Goal: Check status

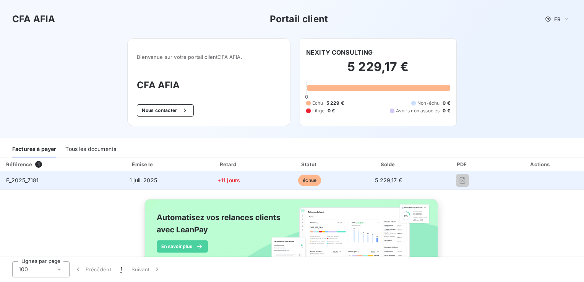
click at [303, 182] on span "échue" at bounding box center [309, 180] width 23 height 11
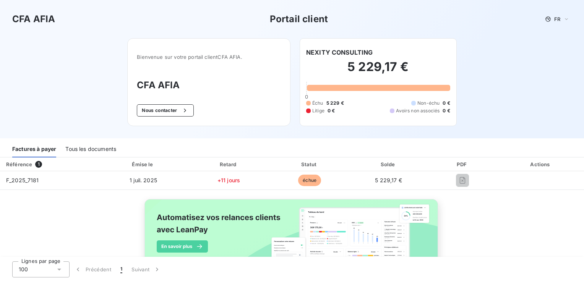
click at [237, 169] on th "Retard" at bounding box center [229, 164] width 82 height 14
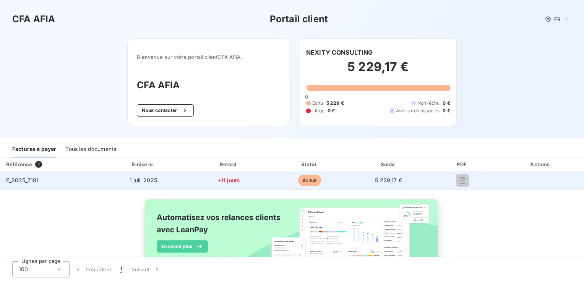
click at [183, 181] on td "1 juil. 2025" at bounding box center [143, 180] width 89 height 18
drag, startPoint x: 106, startPoint y: 181, endPoint x: 92, endPoint y: 181, distance: 14.5
click at [105, 181] on td "1 juil. 2025" at bounding box center [143, 180] width 89 height 18
click at [47, 181] on td "F_2025_7181" at bounding box center [49, 180] width 99 height 18
click at [192, 182] on td "+11 jours" at bounding box center [229, 180] width 82 height 18
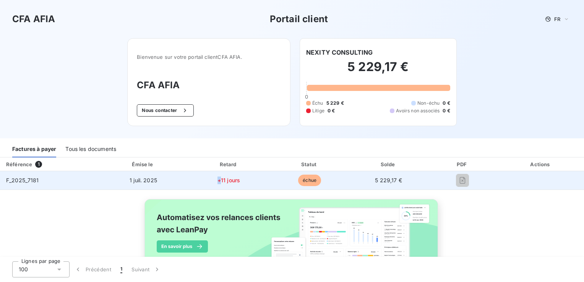
click at [192, 182] on td "+11 jours" at bounding box center [229, 180] width 82 height 18
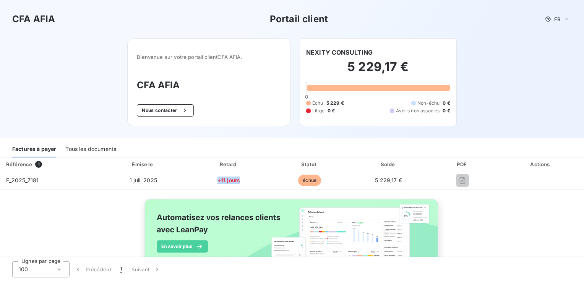
drag, startPoint x: 192, startPoint y: 182, endPoint x: 185, endPoint y: 167, distance: 17.3
click at [185, 167] on th "Émise le" at bounding box center [143, 164] width 89 height 14
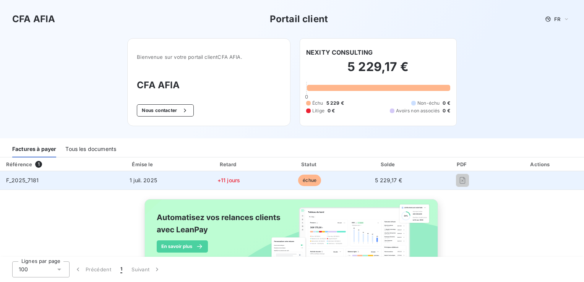
click at [174, 172] on td "1 juil. 2025" at bounding box center [143, 180] width 89 height 18
drag, startPoint x: 173, startPoint y: 173, endPoint x: 141, endPoint y: 182, distance: 33.5
click at [138, 183] on td "1 juil. 2025" at bounding box center [143, 180] width 89 height 18
click at [141, 182] on span "1 juil. 2025" at bounding box center [144, 180] width 28 height 6
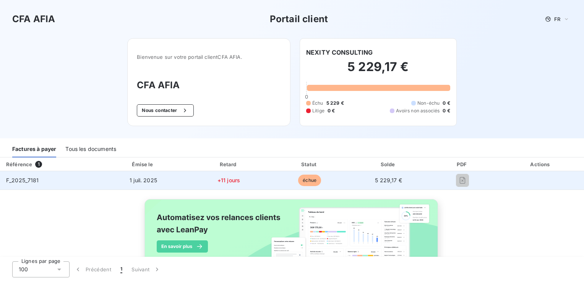
click at [172, 182] on td "1 juil. 2025" at bounding box center [143, 180] width 89 height 18
click at [62, 181] on td "F_2025_7181" at bounding box center [49, 180] width 99 height 18
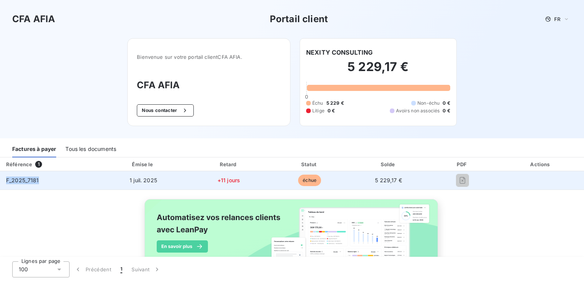
drag, startPoint x: 62, startPoint y: 181, endPoint x: 31, endPoint y: 180, distance: 30.6
click at [31, 180] on span "F_2025_7181" at bounding box center [22, 180] width 33 height 6
click at [78, 180] on td "F_2025_7181" at bounding box center [49, 180] width 99 height 18
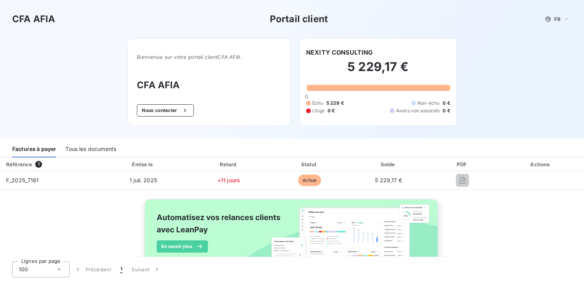
click at [94, 143] on div "Tous les documents" at bounding box center [90, 149] width 51 height 16
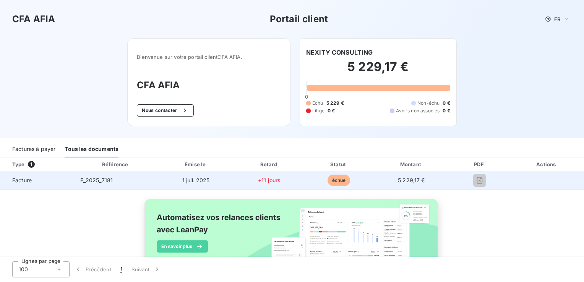
click at [96, 175] on td "F_2025_7181" at bounding box center [116, 180] width 84 height 18
click at [95, 180] on span "F_2025_7181" at bounding box center [96, 180] width 33 height 6
click at [339, 182] on span "échue" at bounding box center [338, 180] width 23 height 11
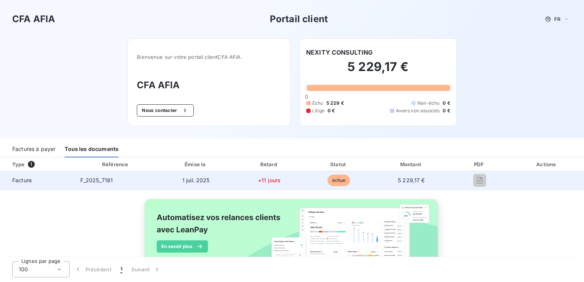
drag, startPoint x: 339, startPoint y: 182, endPoint x: 466, endPoint y: 182, distance: 127.6
click at [466, 182] on div at bounding box center [479, 180] width 48 height 12
click at [485, 182] on div at bounding box center [479, 180] width 48 height 12
